Goal: Task Accomplishment & Management: Use online tool/utility

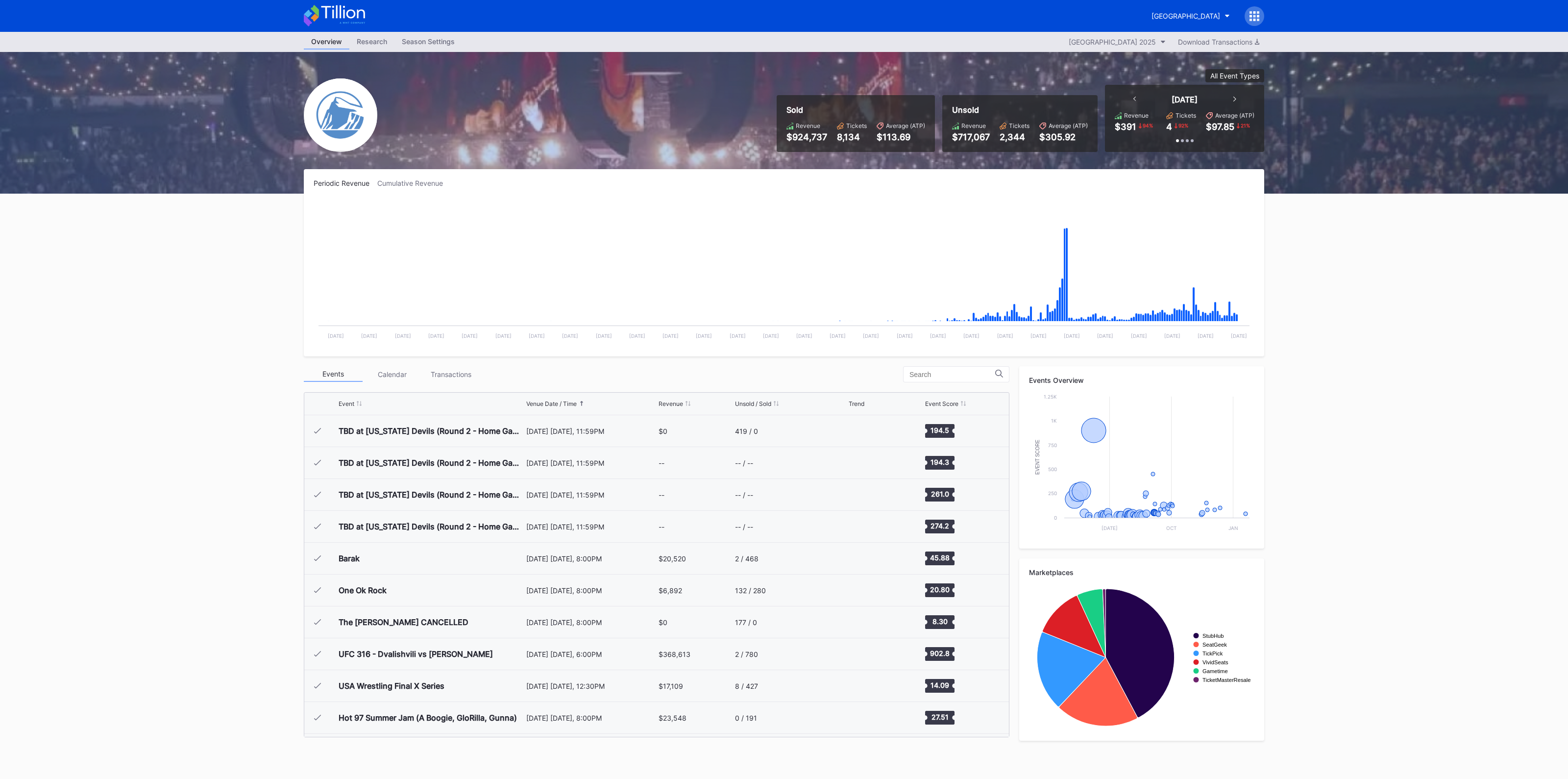
scroll to position [1019, 0]
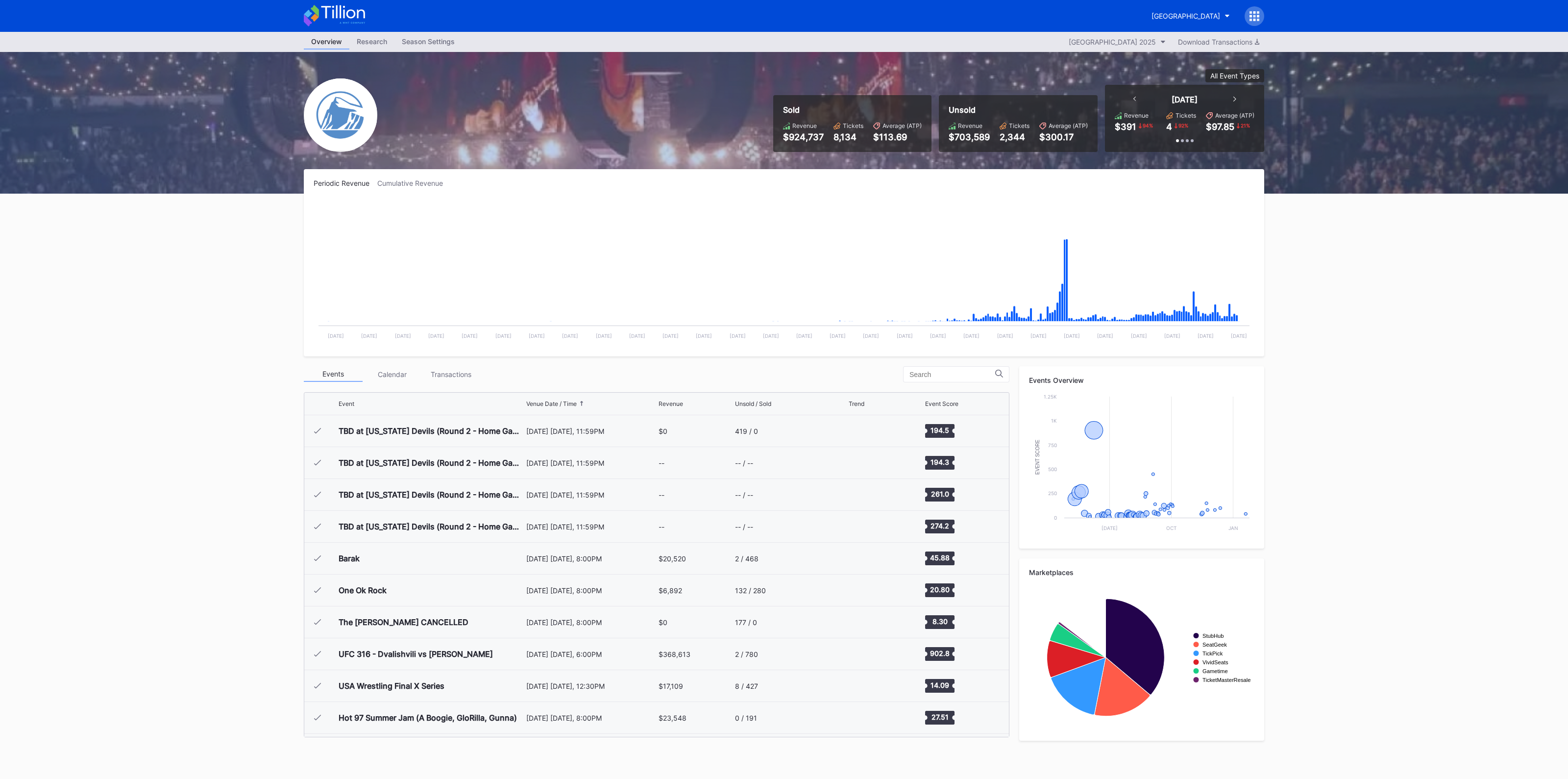
scroll to position [1019, 0]
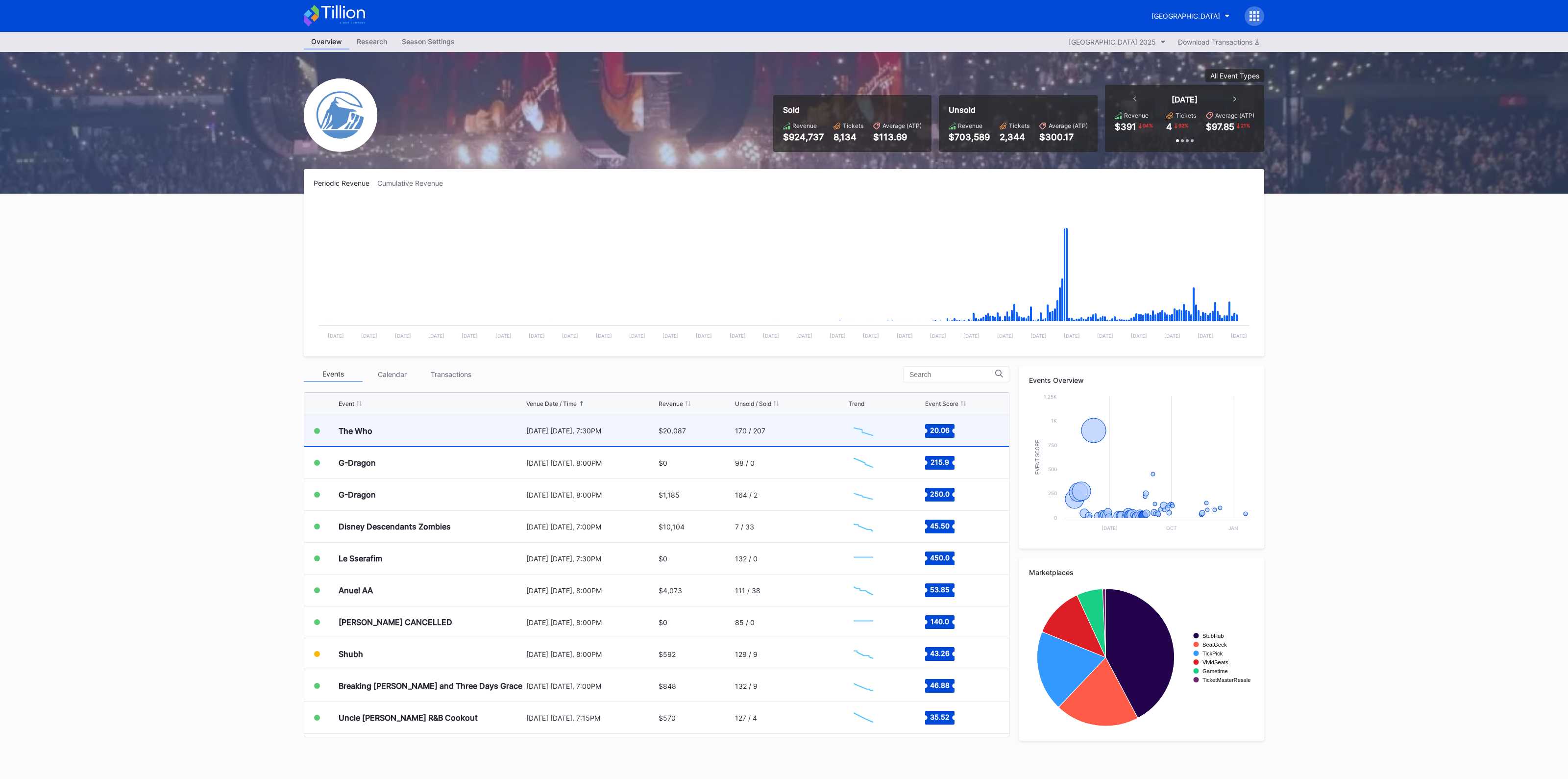
click at [382, 435] on div "The Who" at bounding box center [431, 430] width 185 height 31
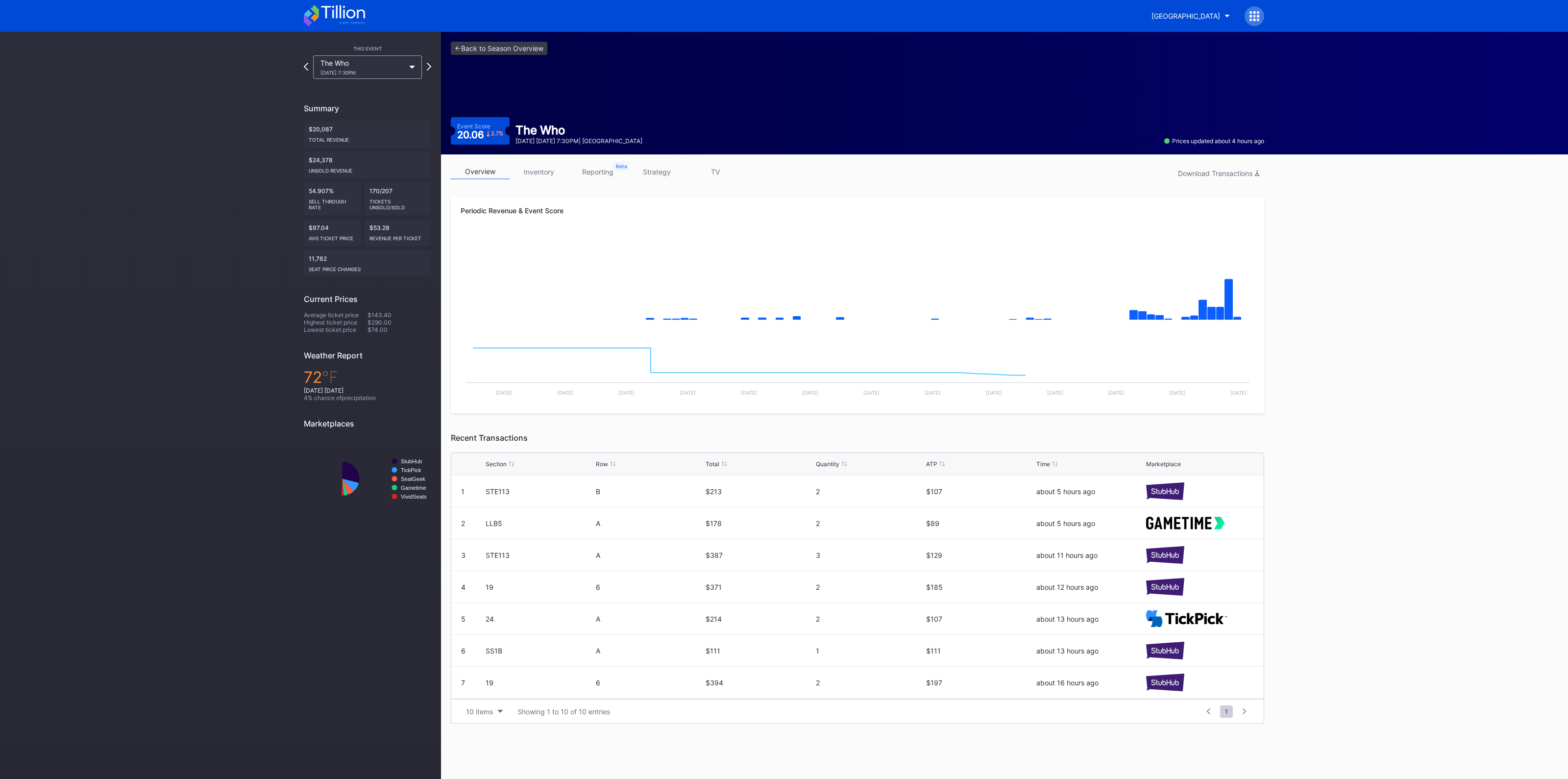
click at [538, 172] on link "inventory" at bounding box center [539, 172] width 59 height 15
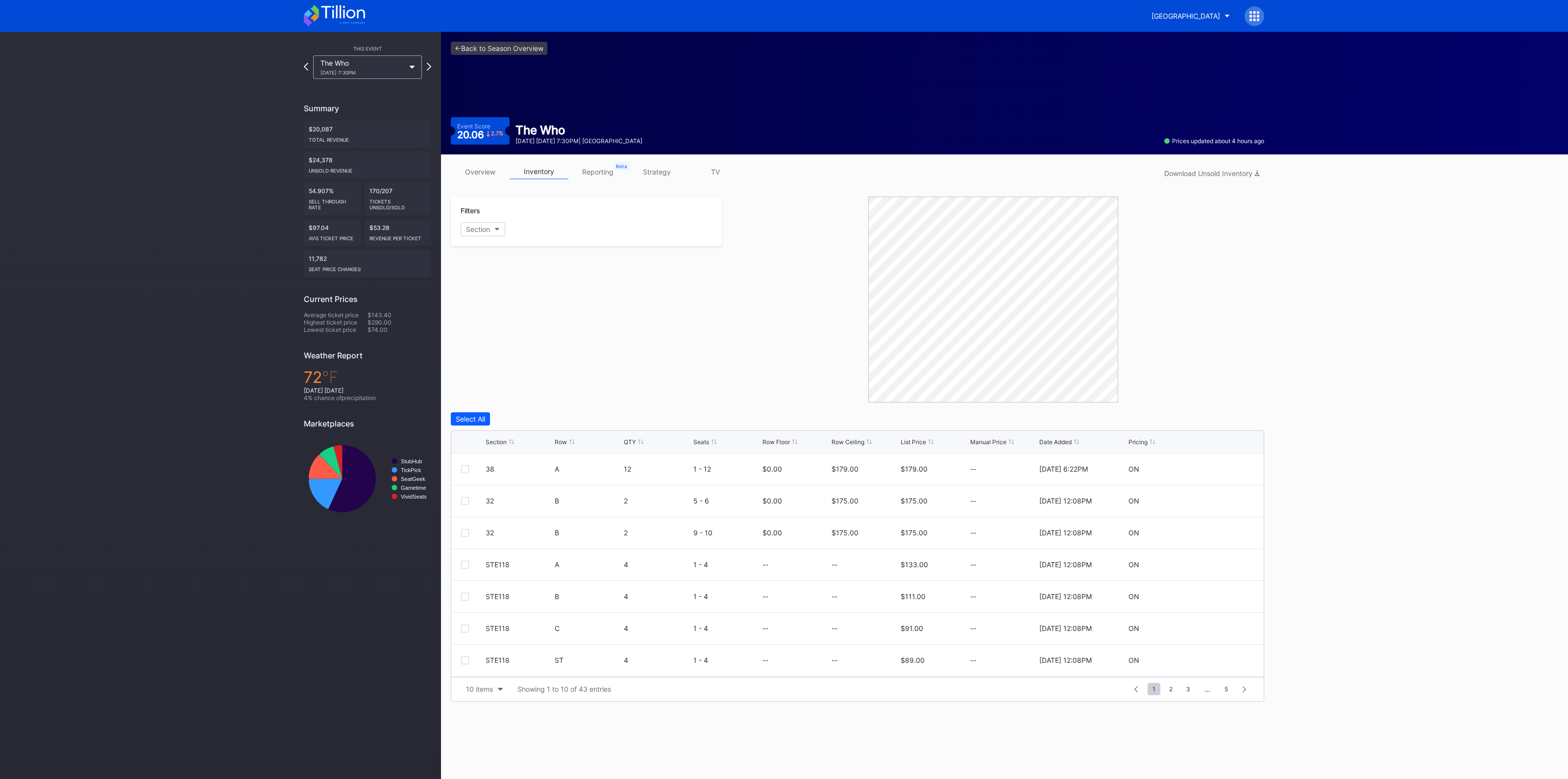
click at [496, 444] on div "Section Row QTY Seats Row Floor Row Ceiling List Price Manual Price Date Added …" at bounding box center [857, 442] width 813 height 22
click at [499, 443] on div "Section" at bounding box center [497, 442] width 21 height 8
click at [487, 685] on div "10 items" at bounding box center [479, 688] width 27 height 9
click at [484, 639] on div "100 items" at bounding box center [484, 645] width 46 height 18
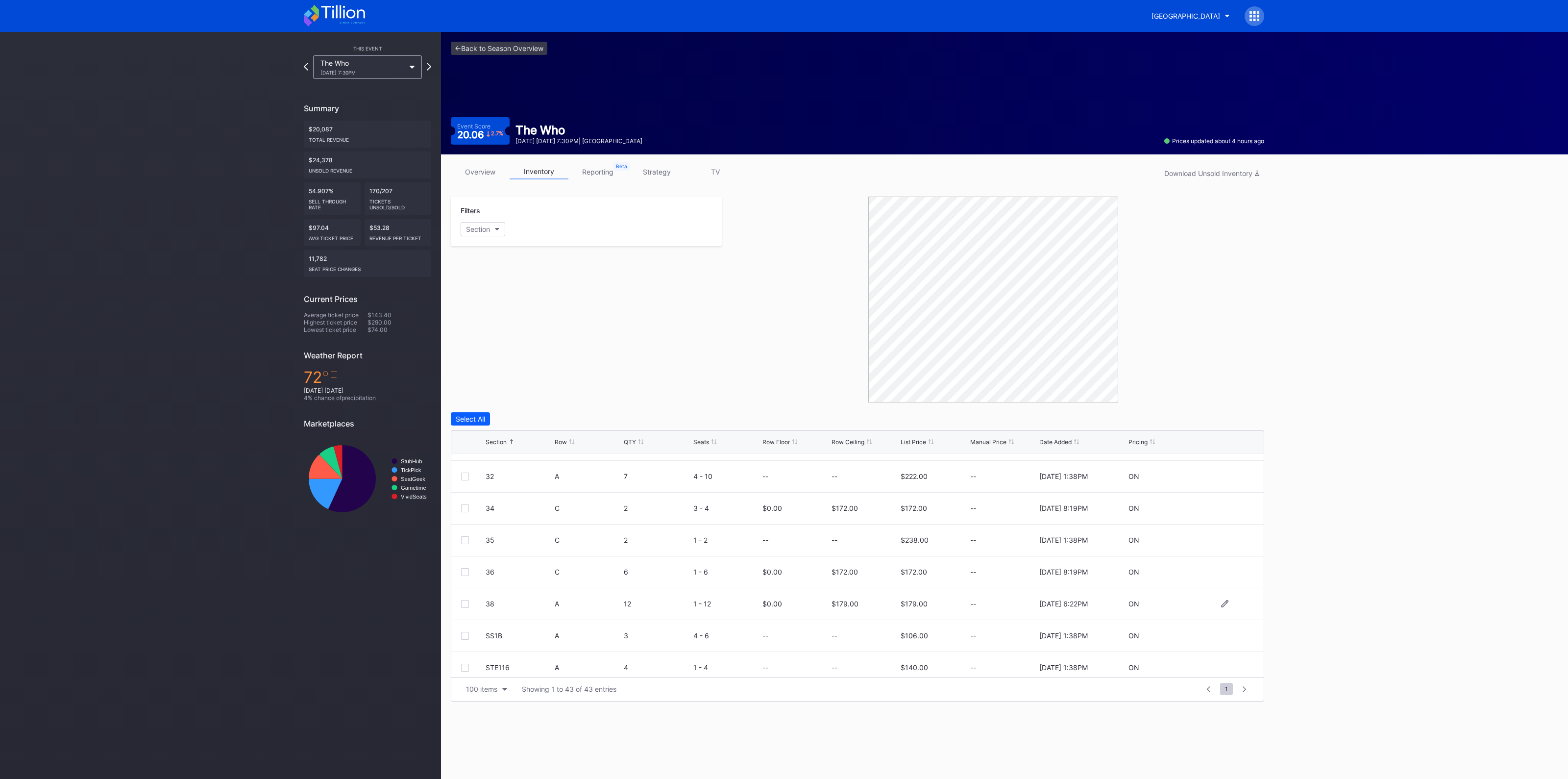
click at [463, 600] on div at bounding box center [465, 604] width 8 height 8
click at [1183, 416] on div "Delete Seats" at bounding box center [1182, 418] width 41 height 9
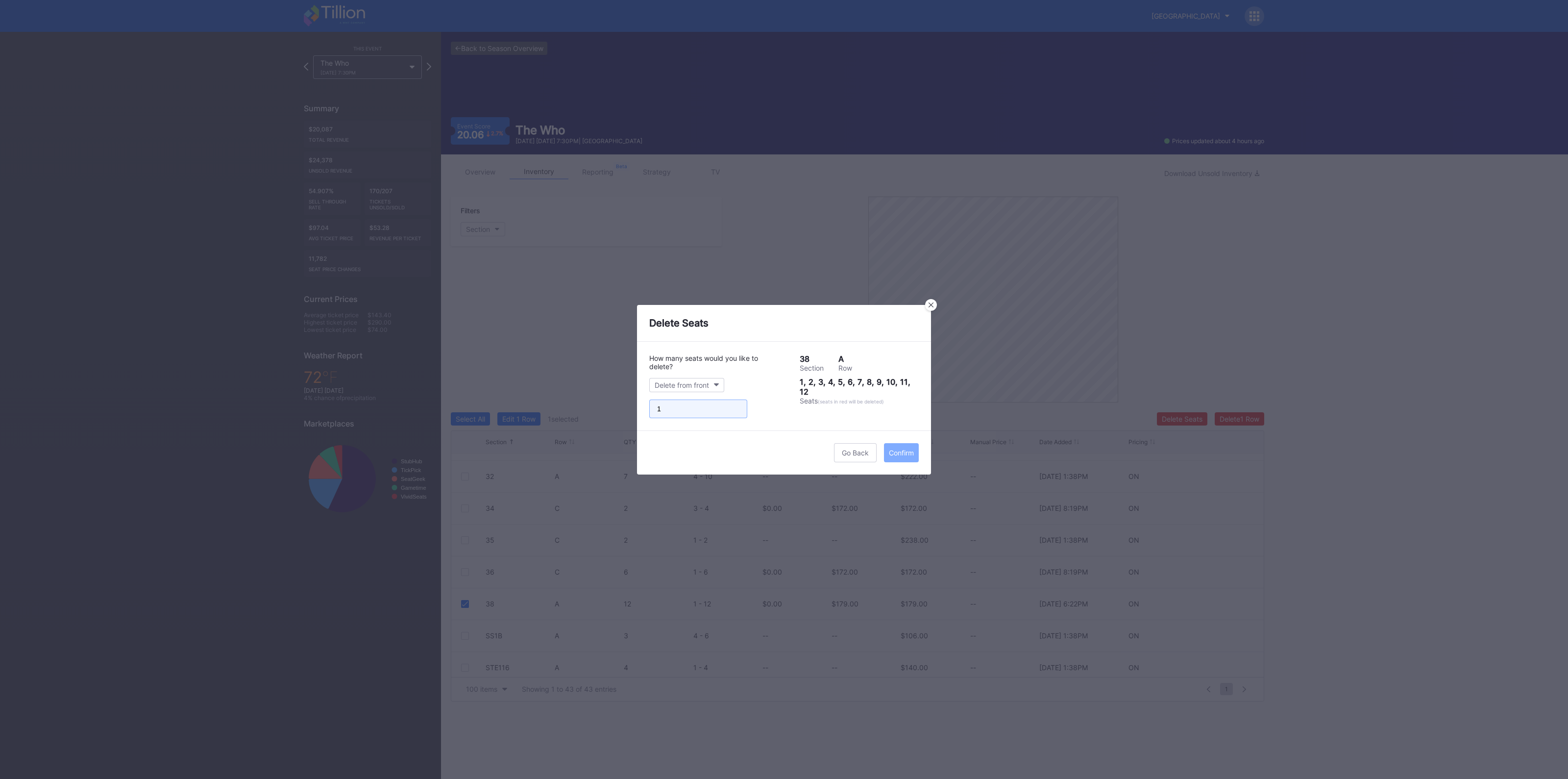
click at [735, 405] on input "1" at bounding box center [698, 408] width 98 height 18
click at [735, 404] on input "2" at bounding box center [698, 408] width 98 height 18
click at [735, 404] on input "3" at bounding box center [698, 408] width 98 height 18
type input "4"
click at [735, 404] on input "4" at bounding box center [698, 408] width 98 height 18
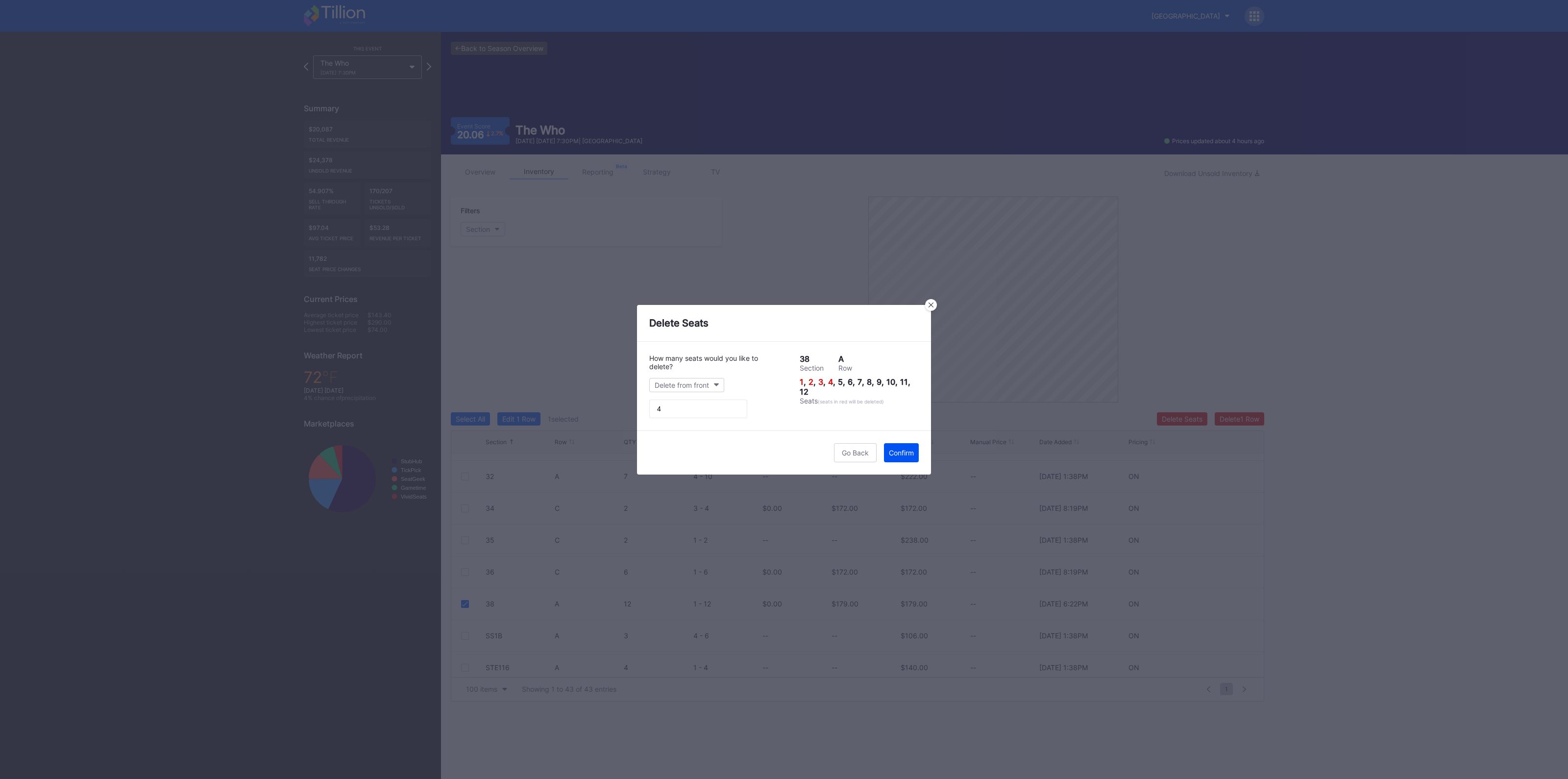
click at [910, 454] on div "Confirm" at bounding box center [902, 452] width 25 height 9
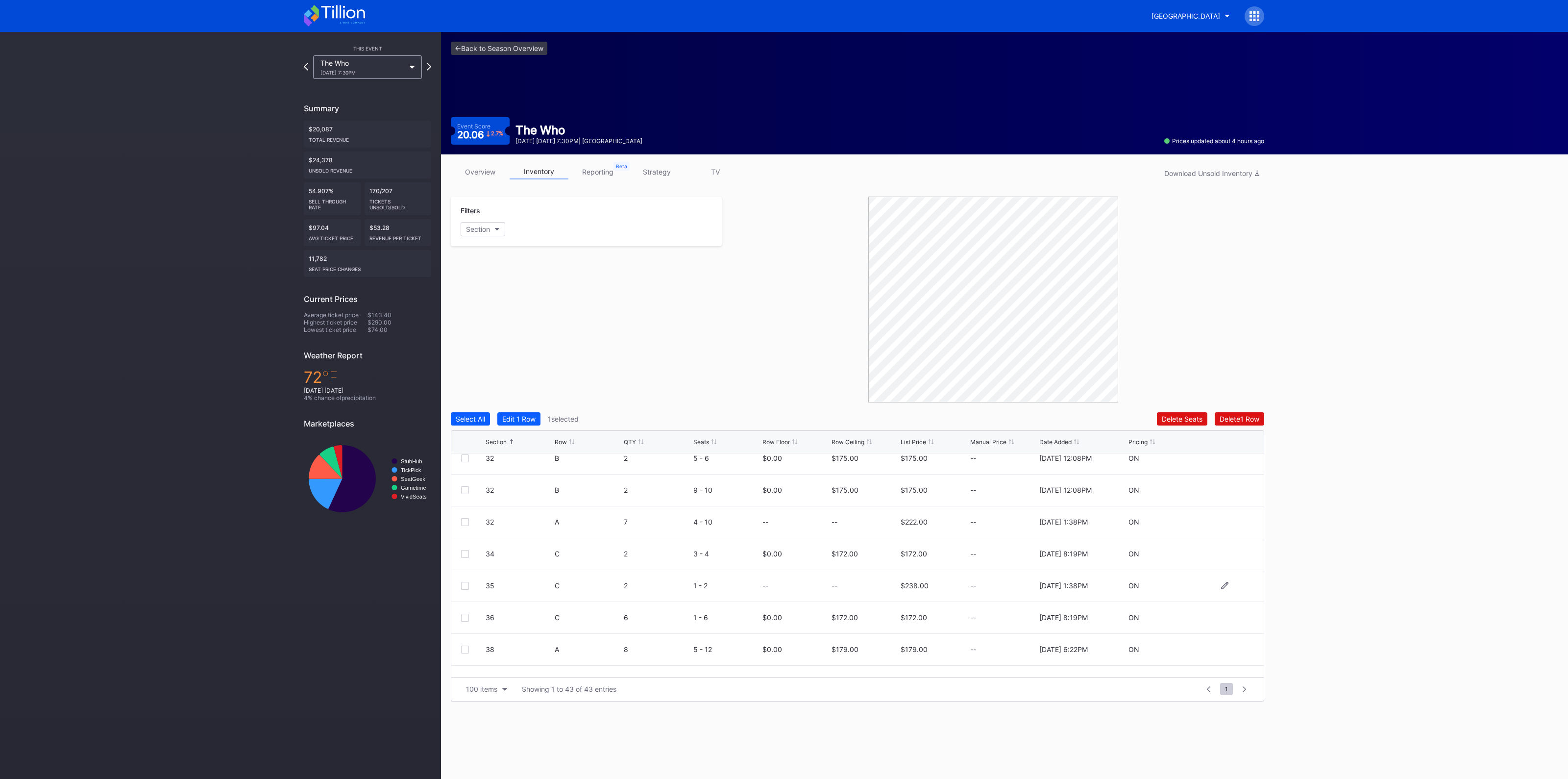
scroll to position [122, 0]
click at [464, 473] on div at bounding box center [465, 474] width 8 height 8
click at [463, 417] on div "Select All" at bounding box center [471, 418] width 29 height 9
click at [479, 417] on div "Deselect All" at bounding box center [474, 418] width 38 height 9
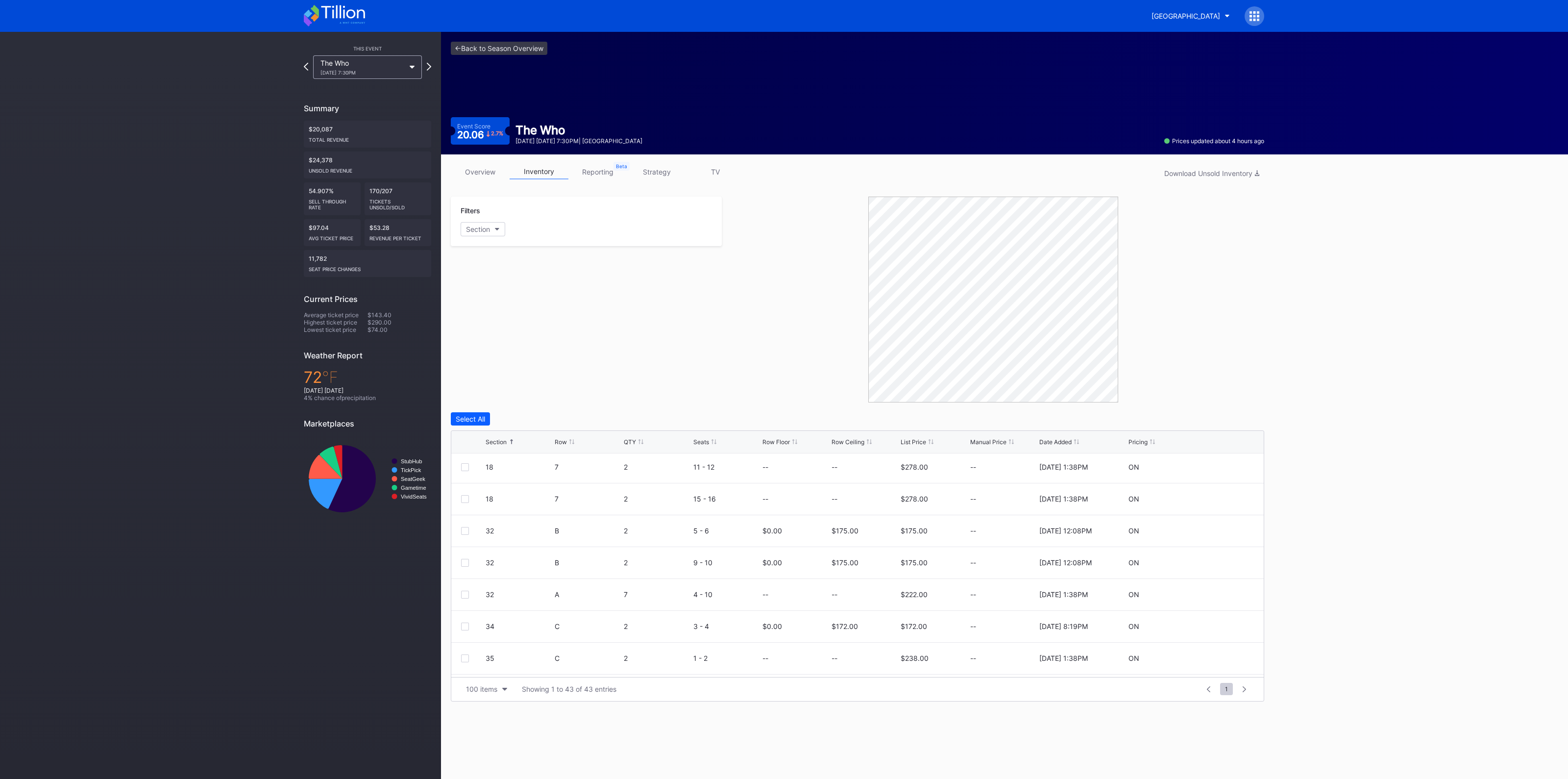
scroll to position [61, 0]
click at [465, 533] on div at bounding box center [465, 535] width 8 height 8
click at [1247, 416] on div "Delete 1 Row" at bounding box center [1239, 418] width 40 height 9
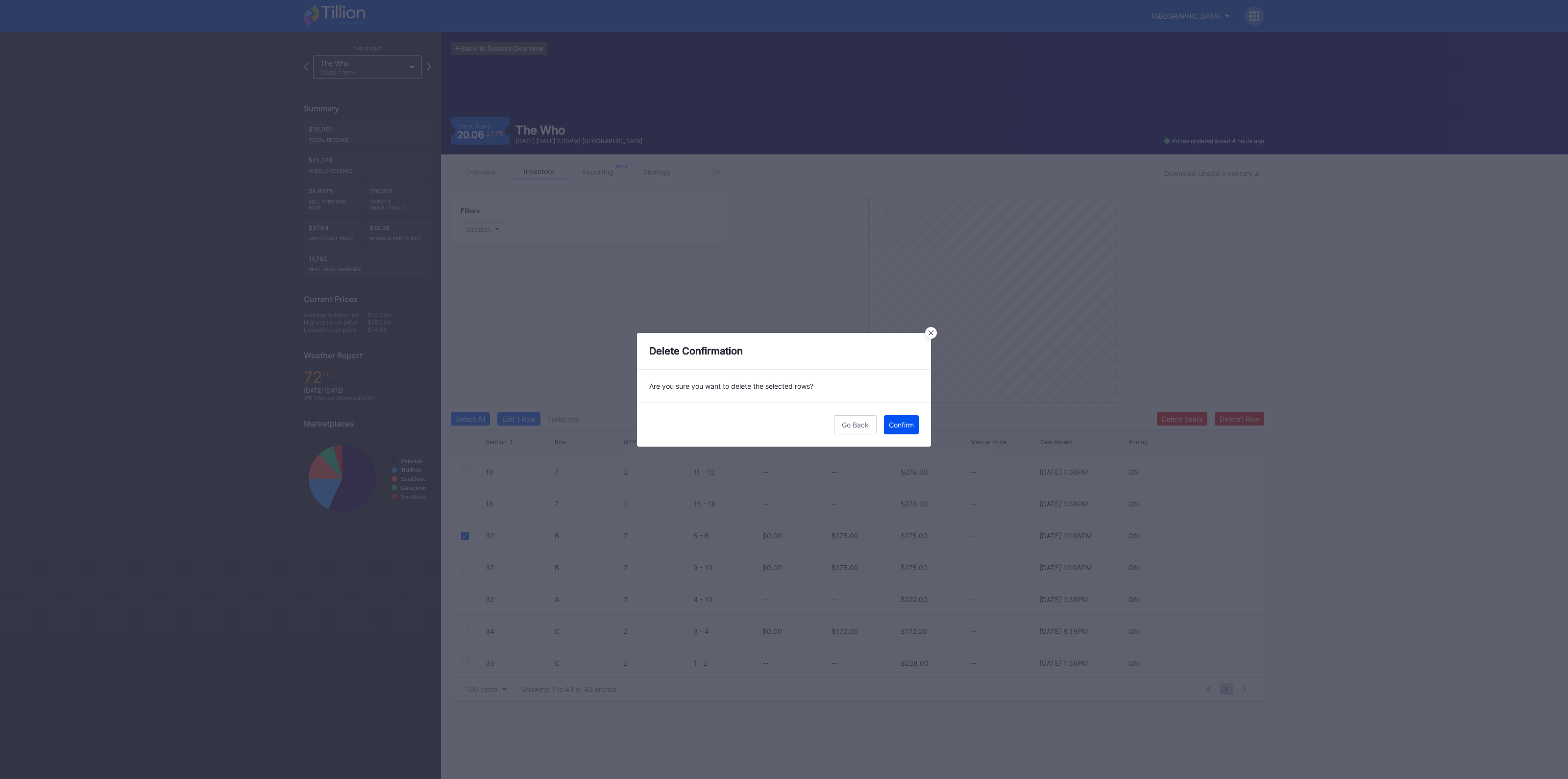
click at [897, 422] on div "Confirm" at bounding box center [902, 424] width 25 height 9
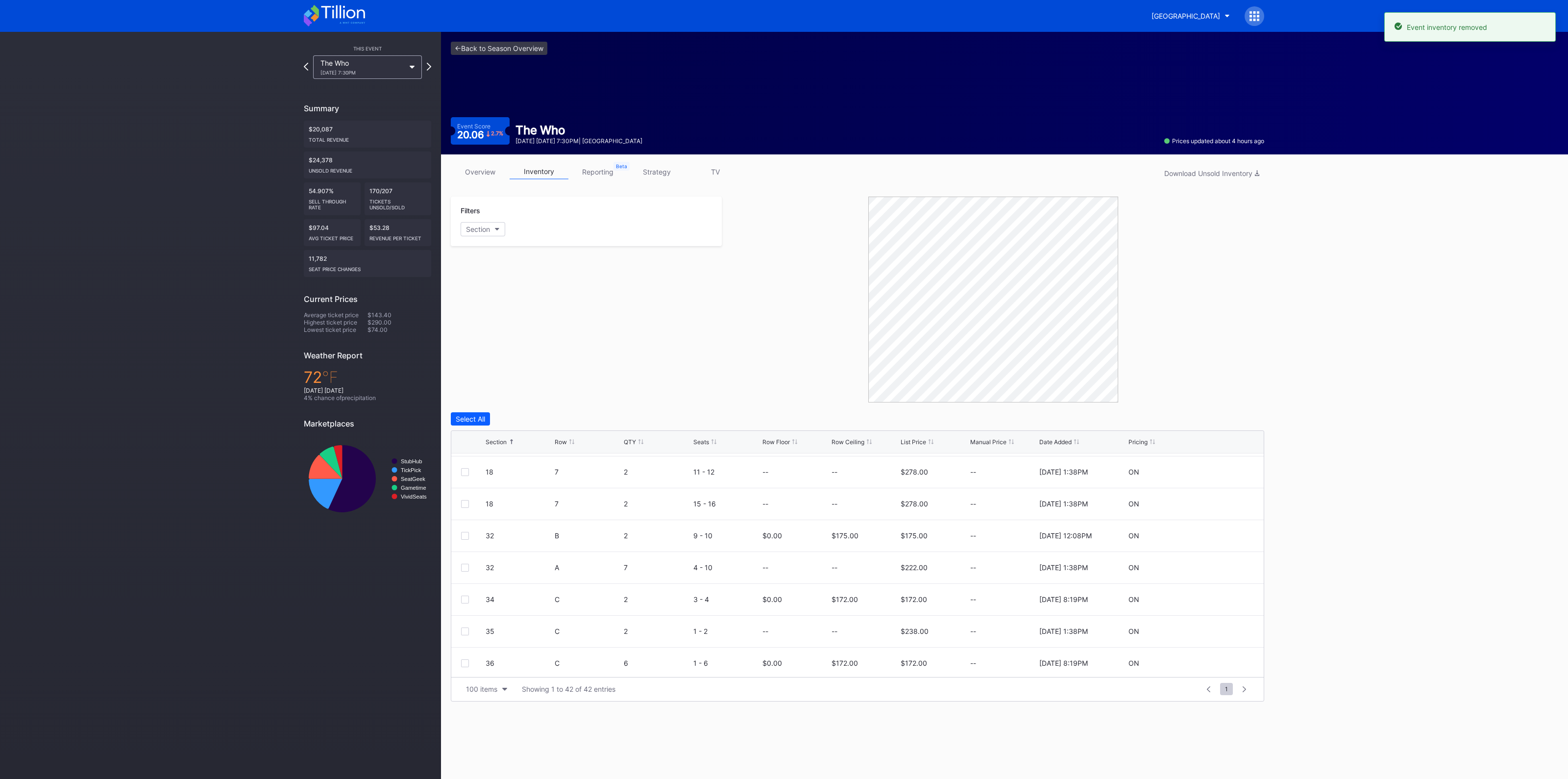
scroll to position [0, 0]
